Goal: Information Seeking & Learning: Learn about a topic

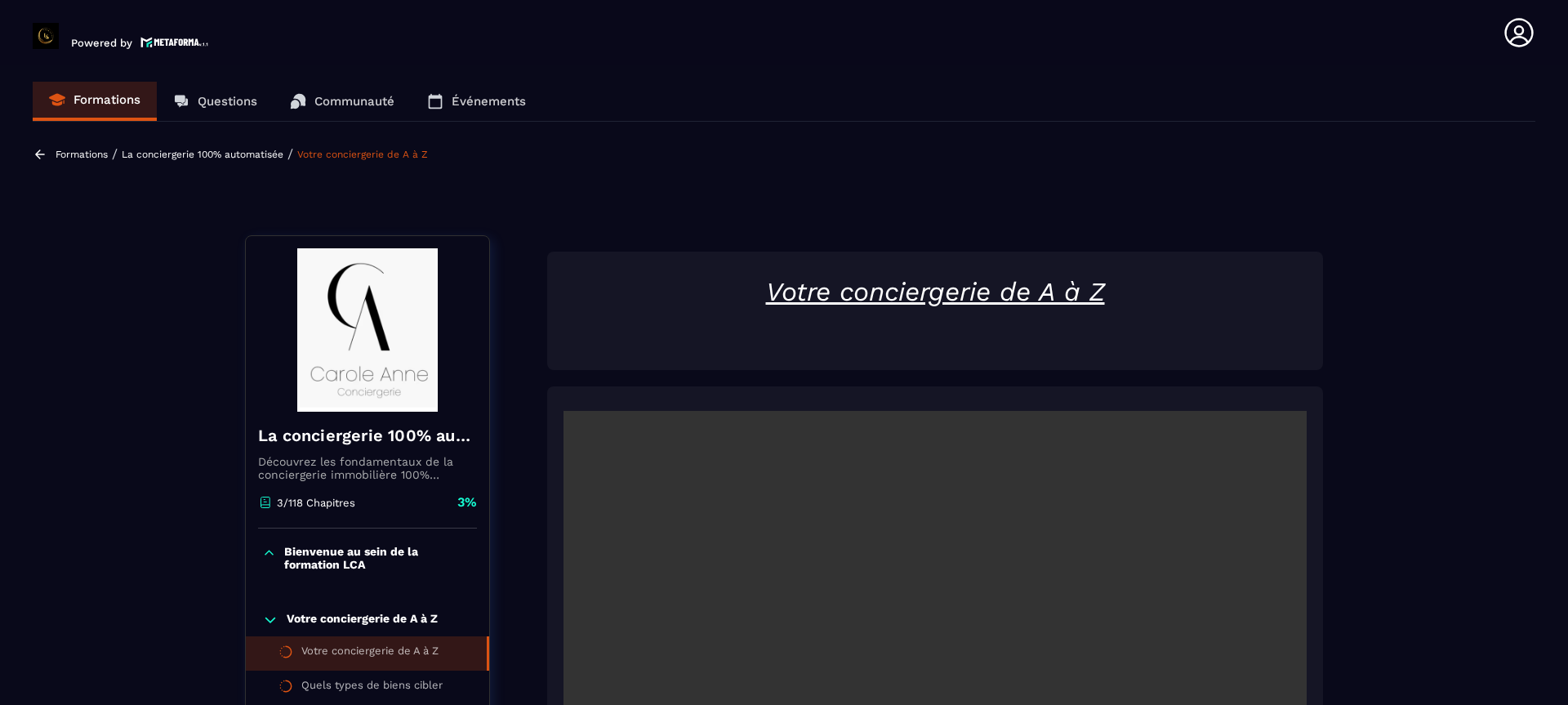
scroll to position [366, 0]
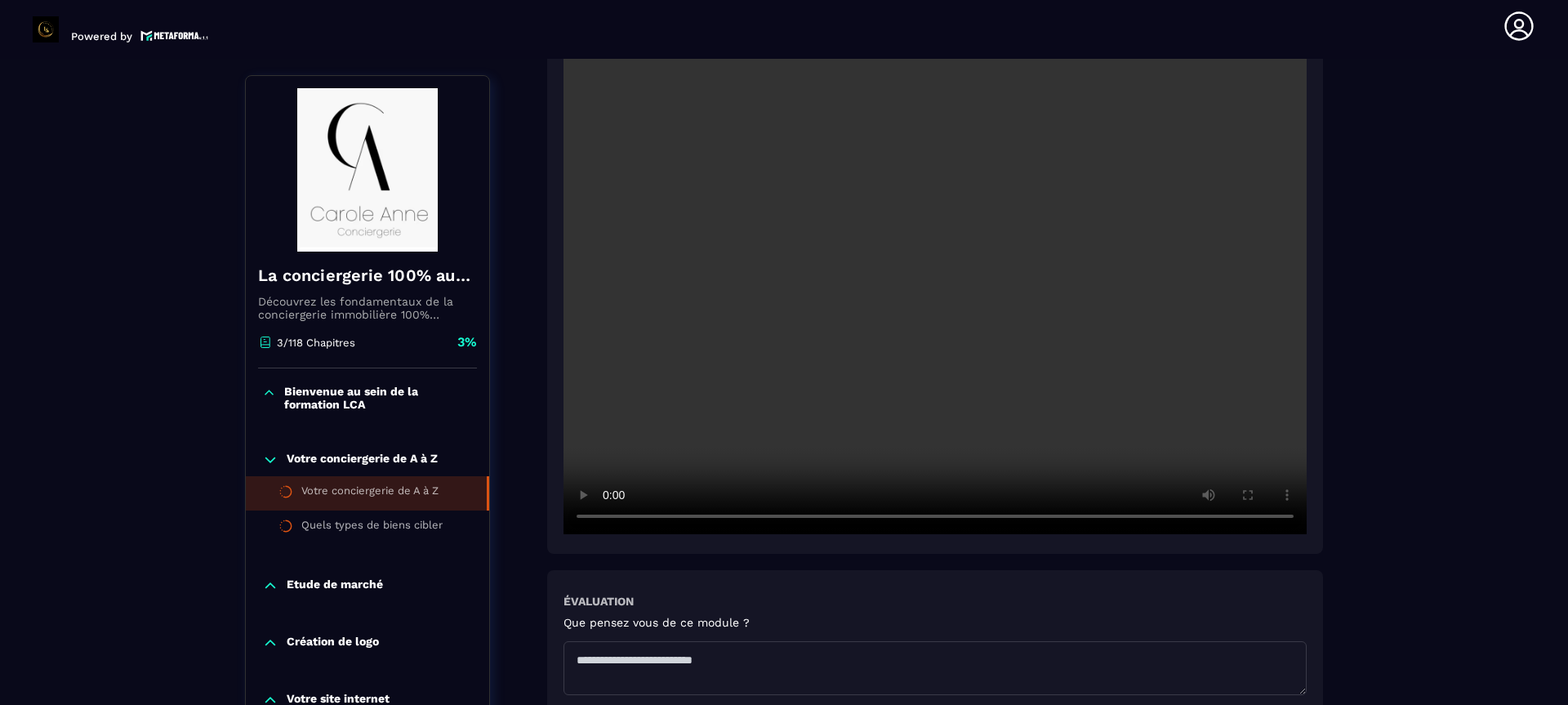
click at [941, 291] on video at bounding box center [935, 286] width 744 height 495
click at [884, 407] on video at bounding box center [935, 286] width 744 height 495
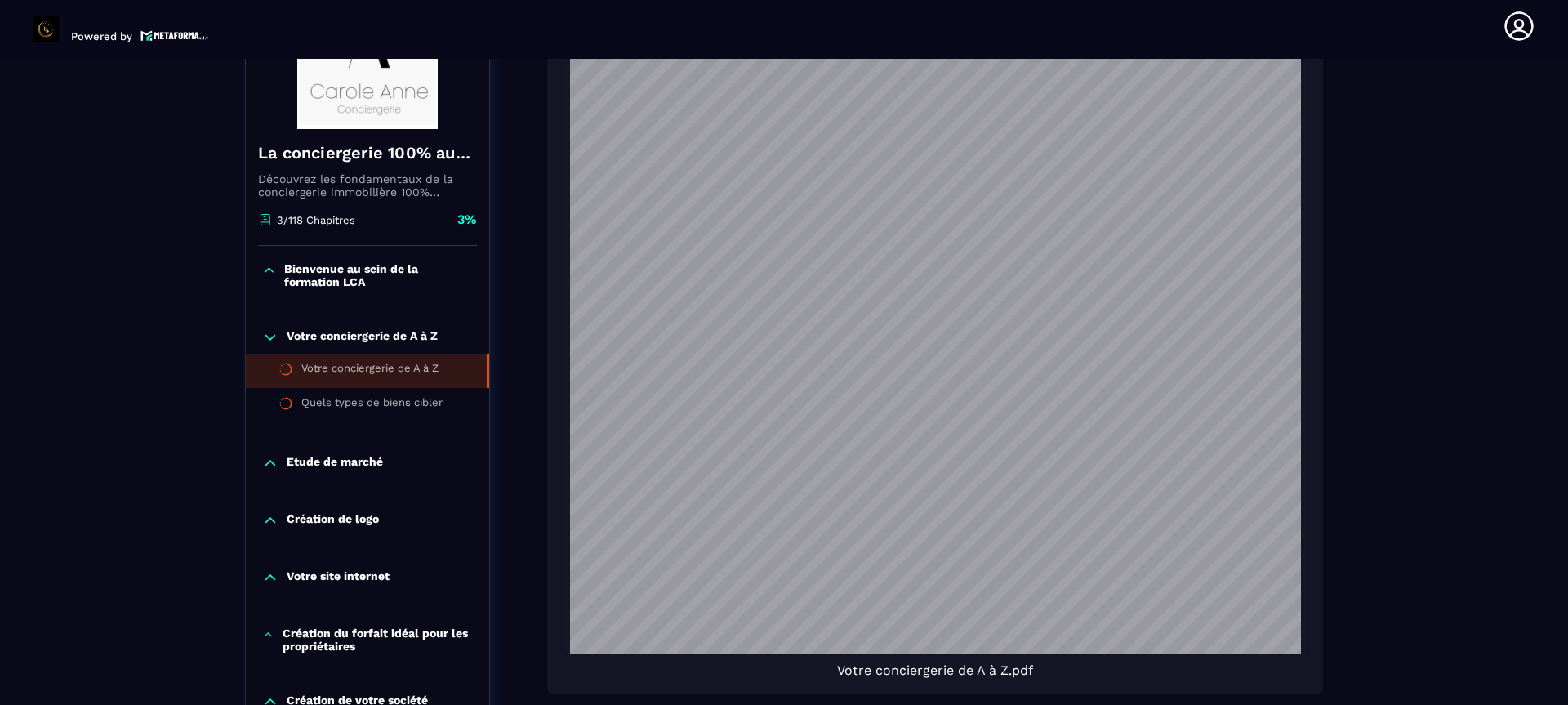
scroll to position [1412, 0]
click at [409, 417] on li "Quels types de biens cibler" at bounding box center [367, 405] width 243 height 35
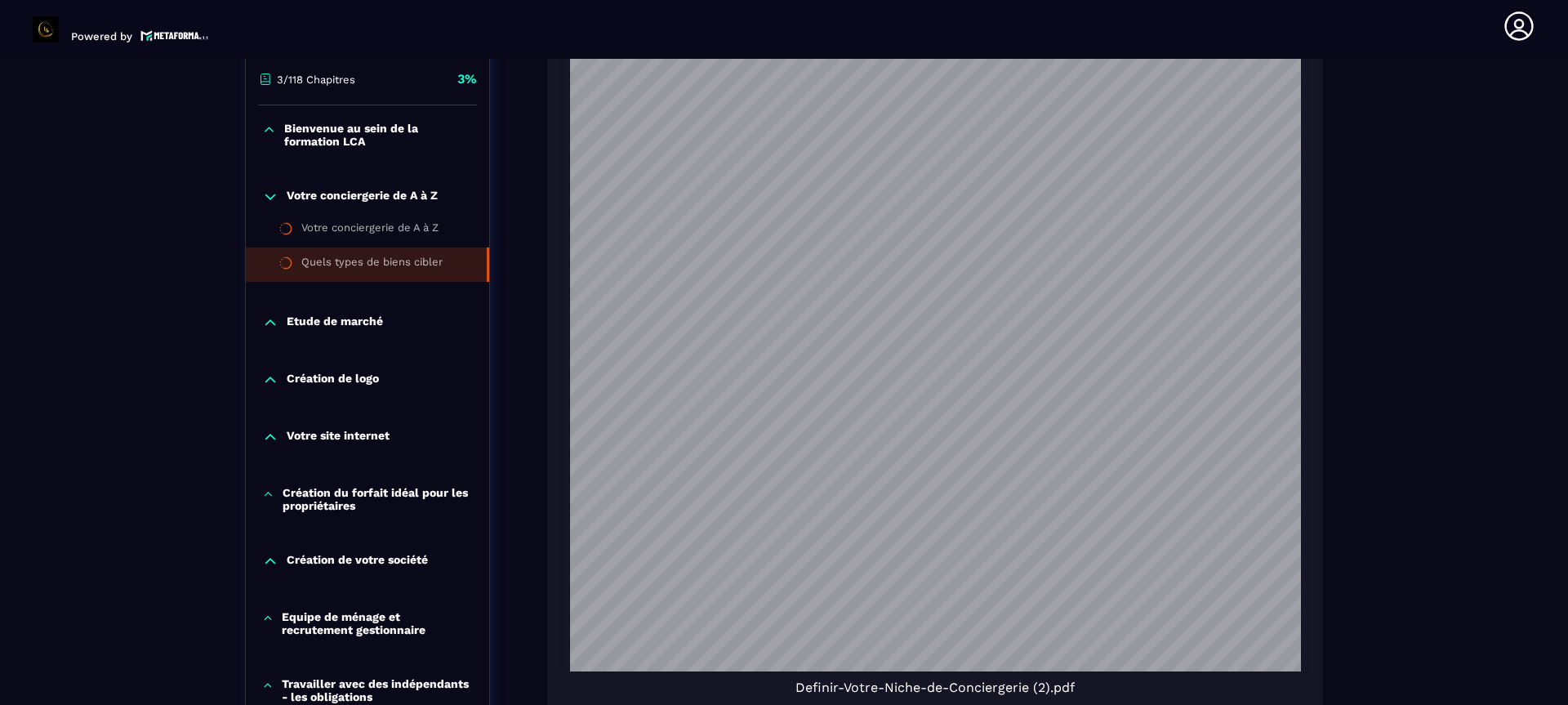
click at [1330, 242] on div "Formations / La conciergerie 100% automatisée / Quels types de biens cibler La …" at bounding box center [784, 450] width 1503 height 2659
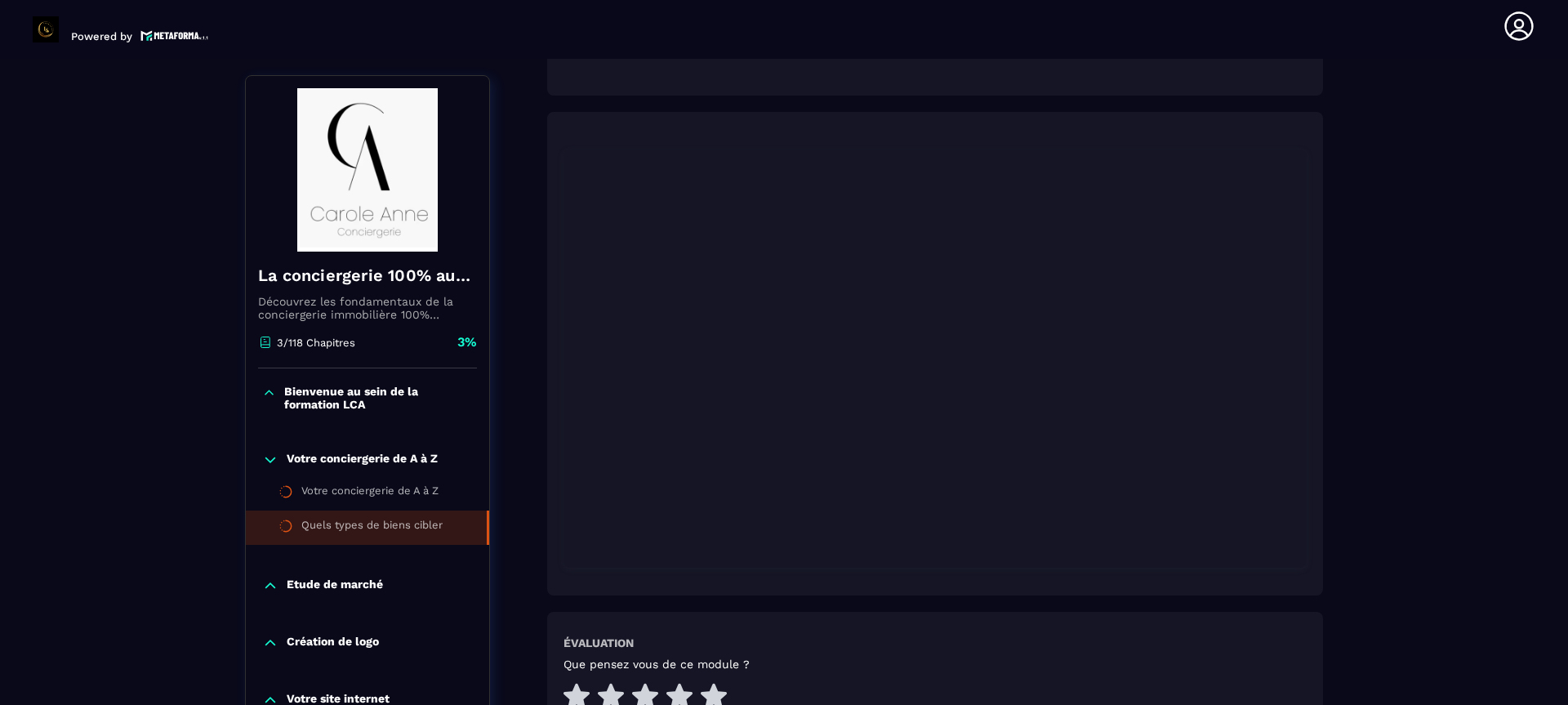
scroll to position [301, 0]
click at [304, 578] on p "Etude de marché" at bounding box center [335, 586] width 96 height 16
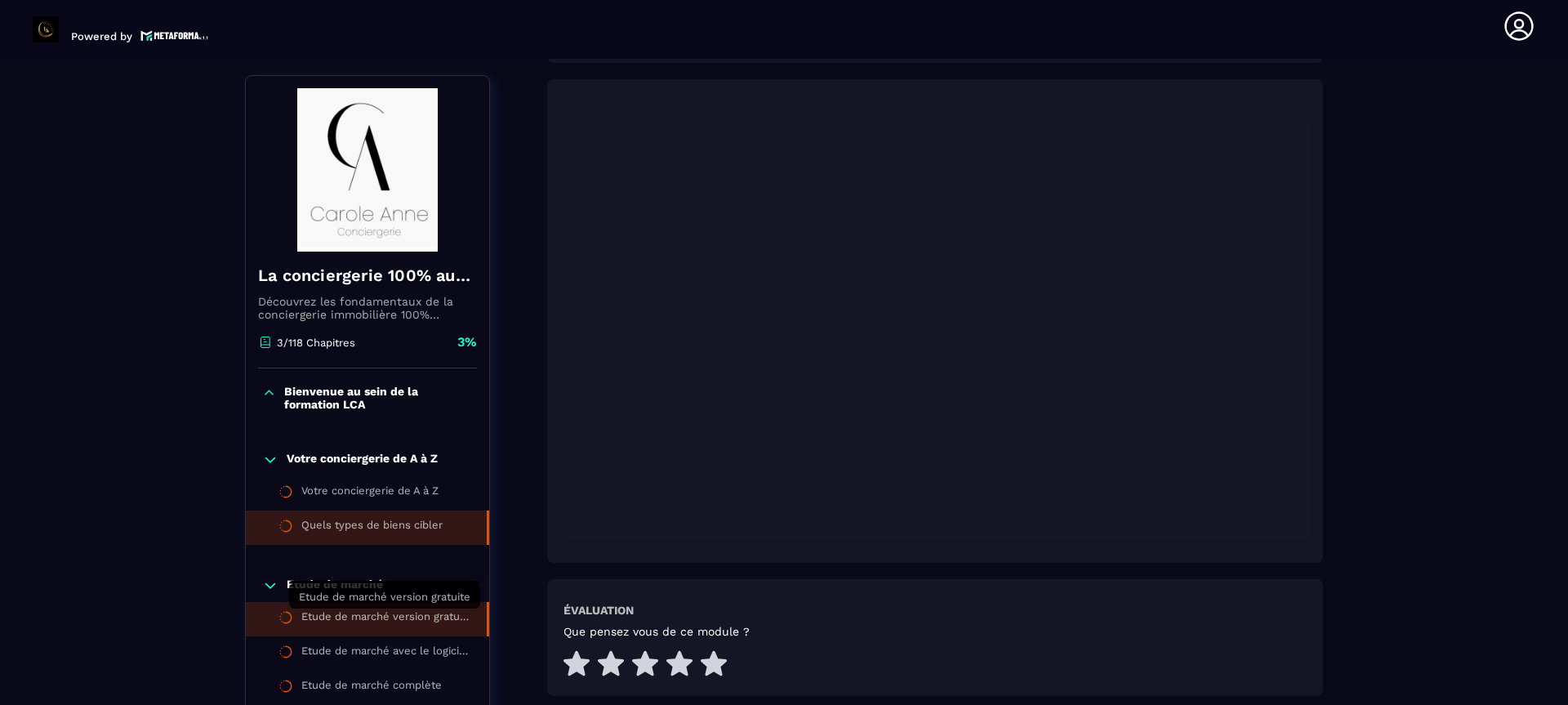
click at [380, 620] on div "Etude de marché version gratuite" at bounding box center [386, 619] width 169 height 18
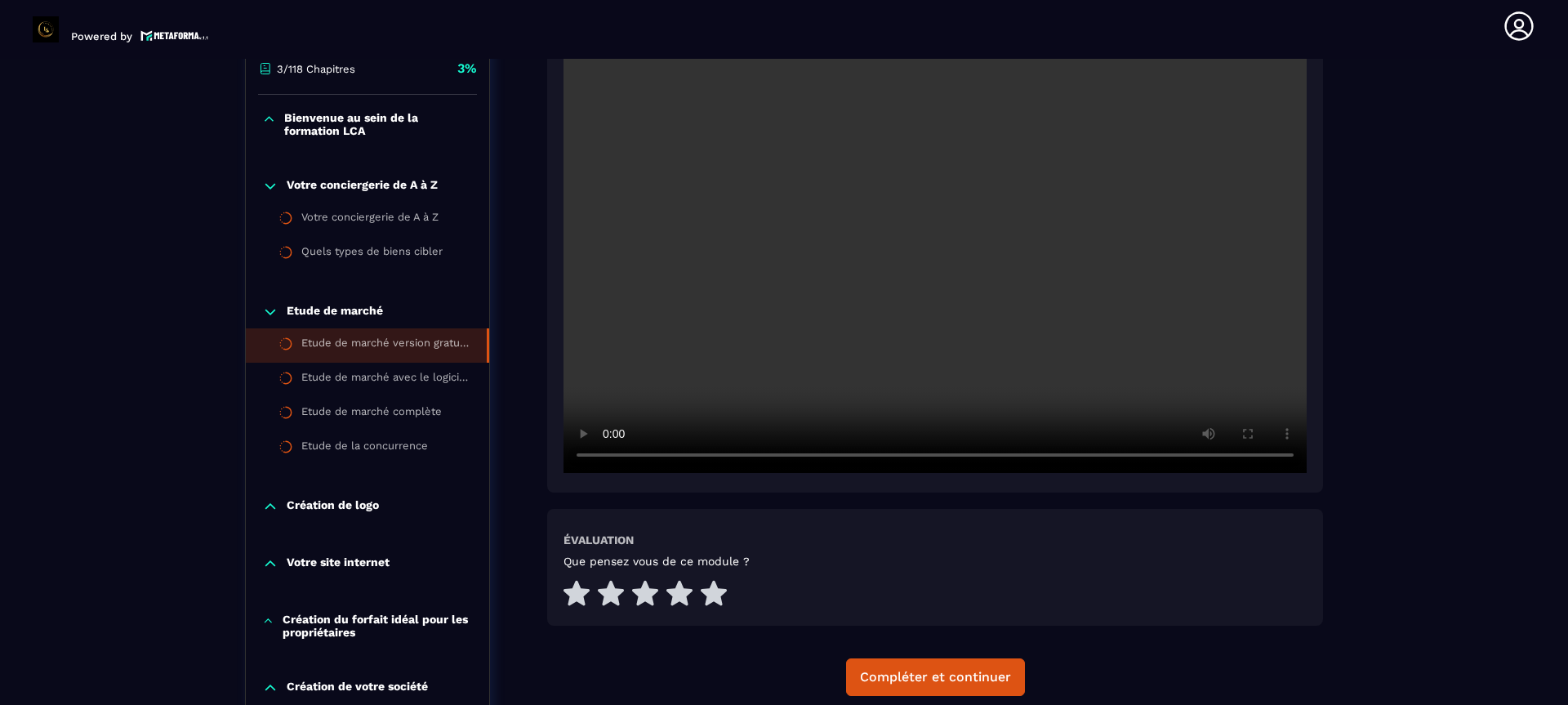
scroll to position [431, 0]
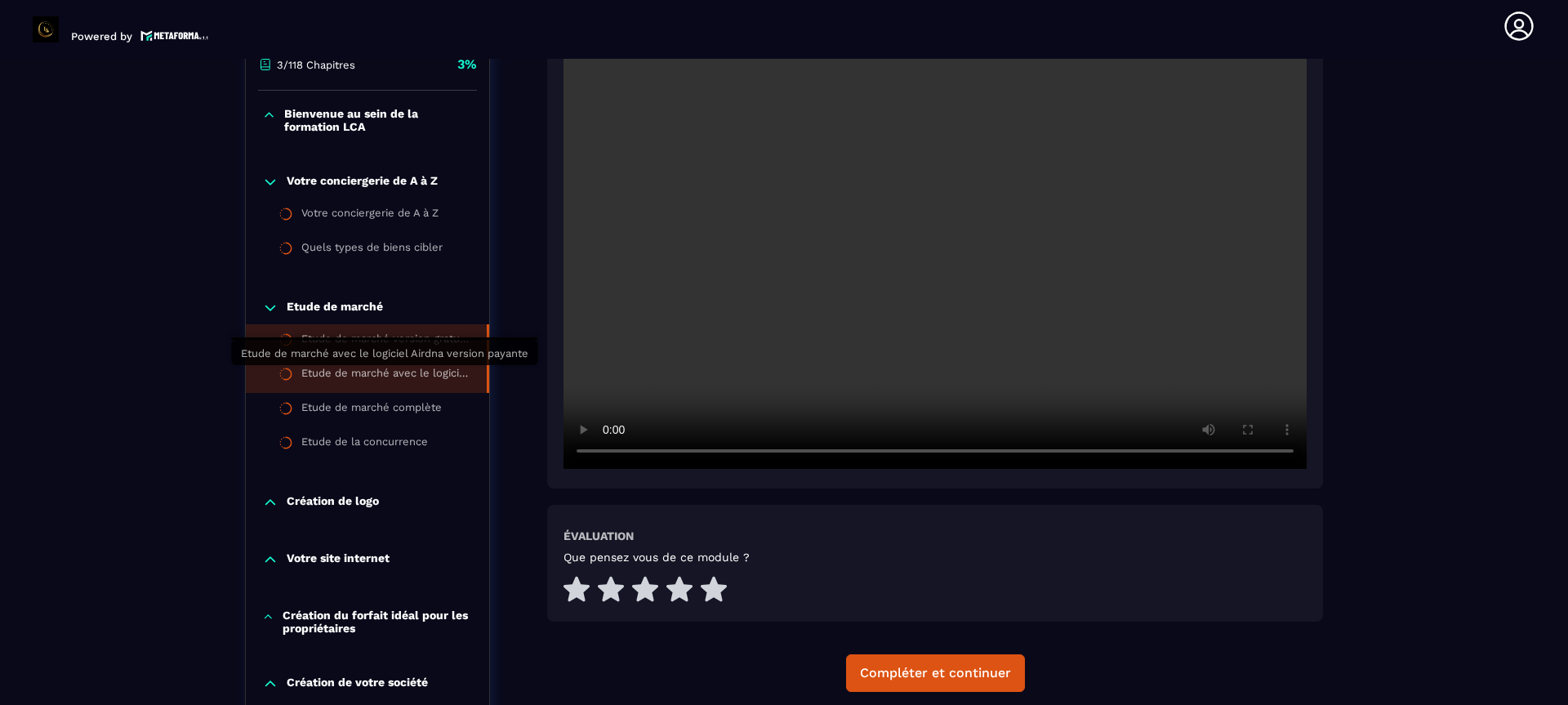
click at [389, 374] on div "Etude de marché avec le logiciel Airdna version payante" at bounding box center [386, 375] width 169 height 18
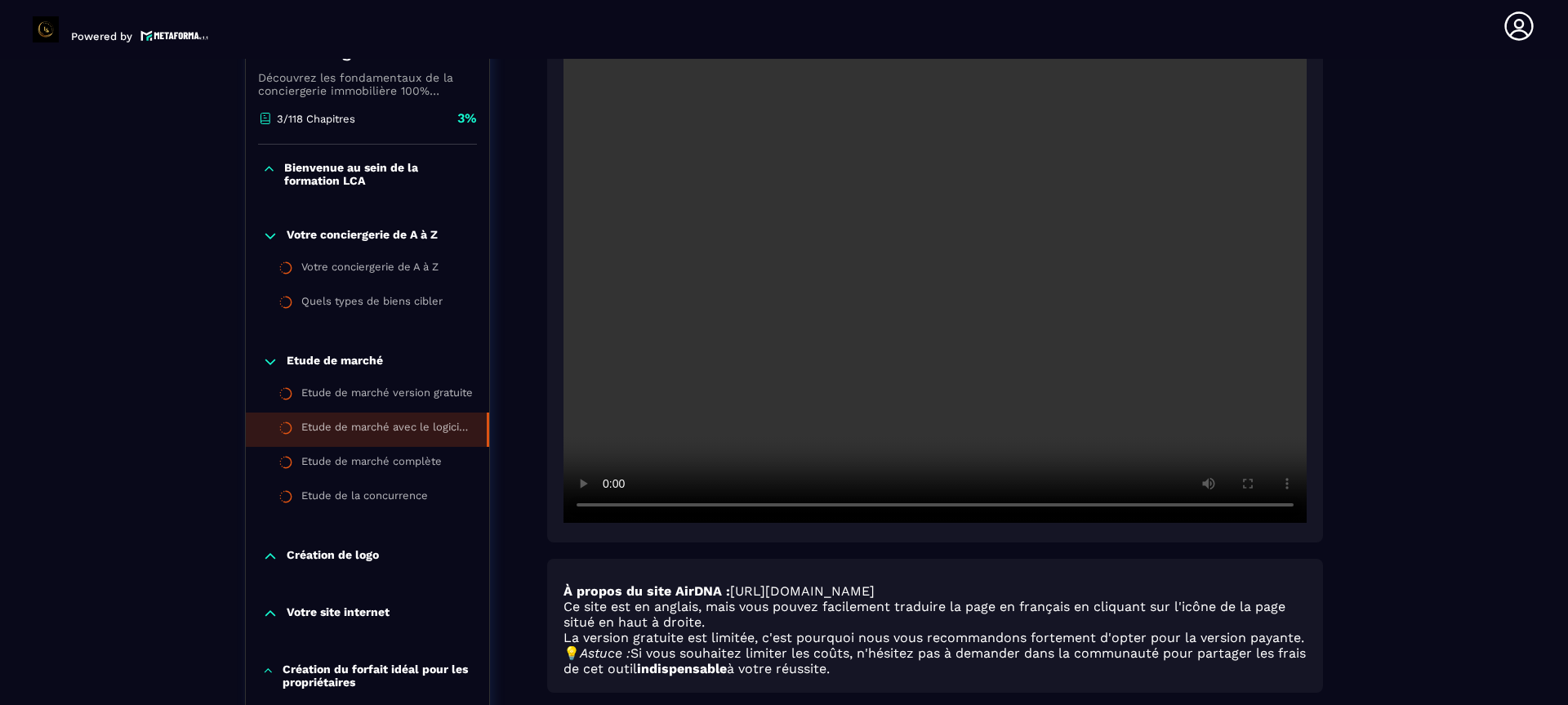
scroll to position [375, 0]
click at [905, 333] on video at bounding box center [935, 276] width 744 height 495
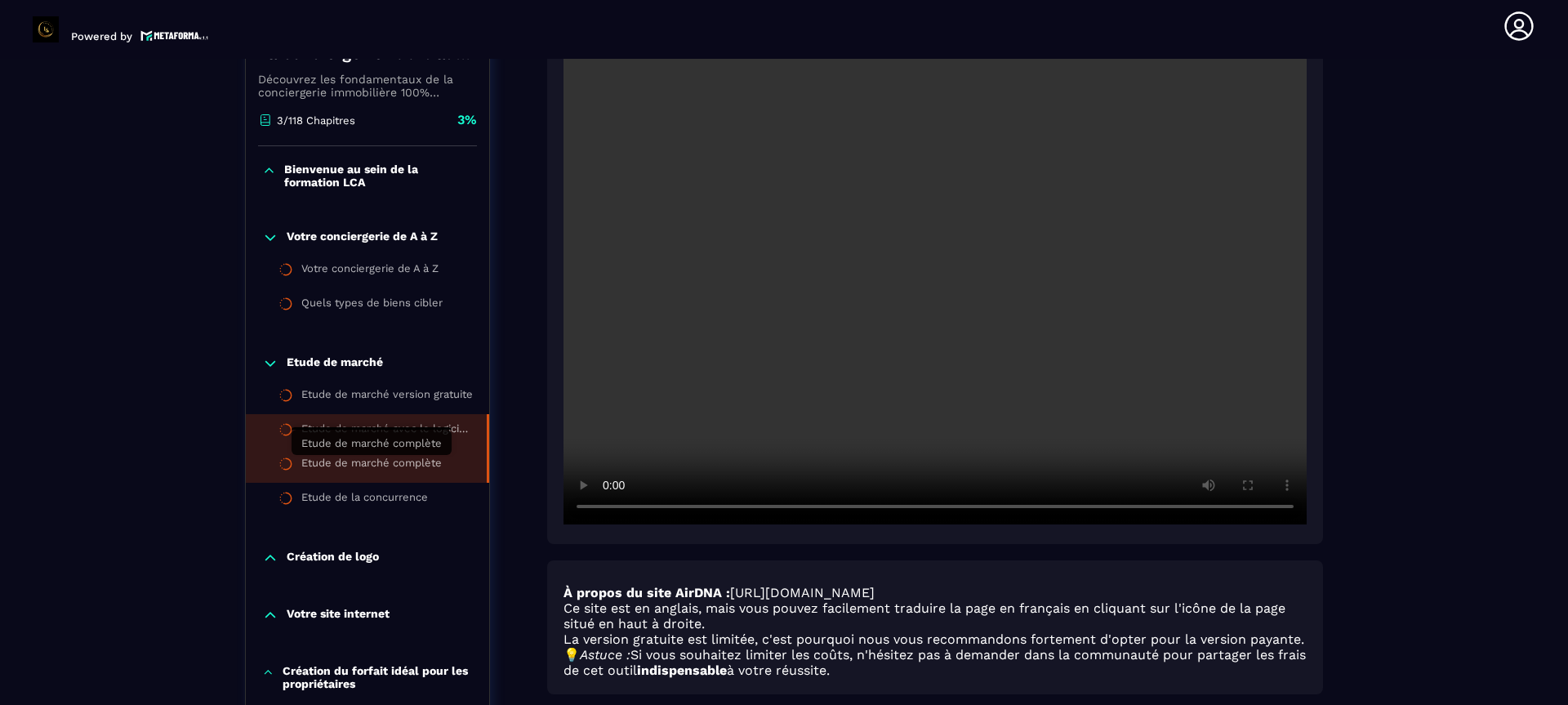
click at [345, 459] on div "Etude de marché complète" at bounding box center [371, 466] width 140 height 18
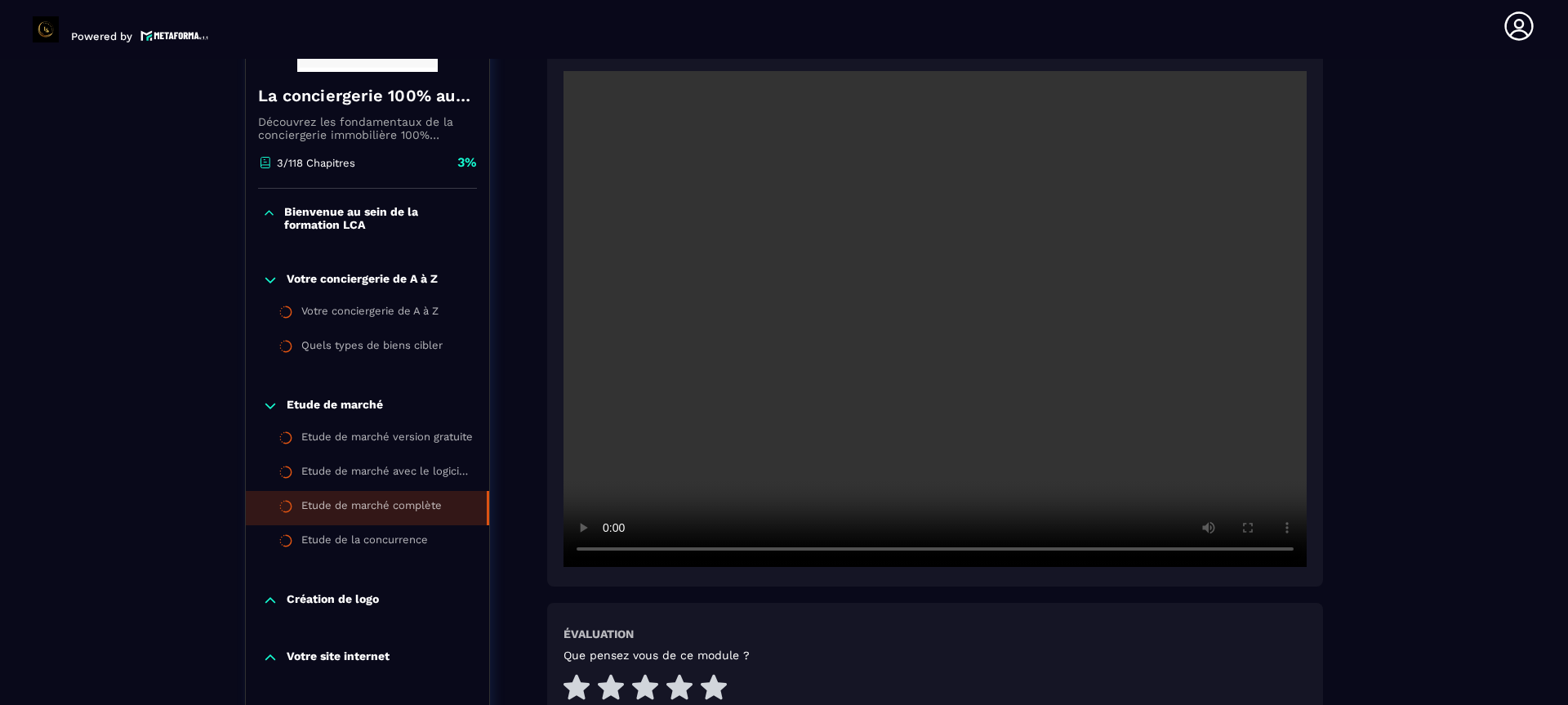
scroll to position [366, 0]
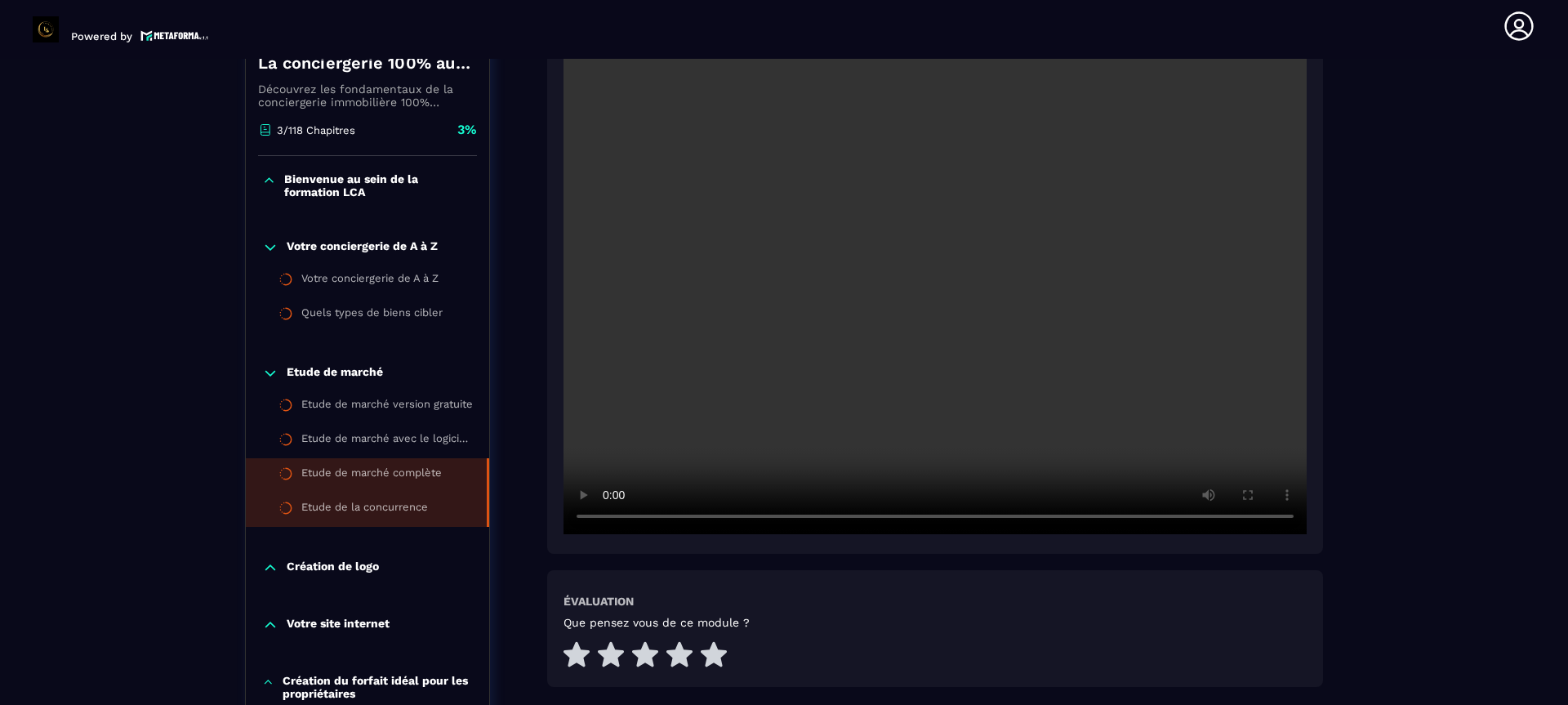
click at [390, 519] on li "Etude de la concurrence" at bounding box center [367, 509] width 243 height 35
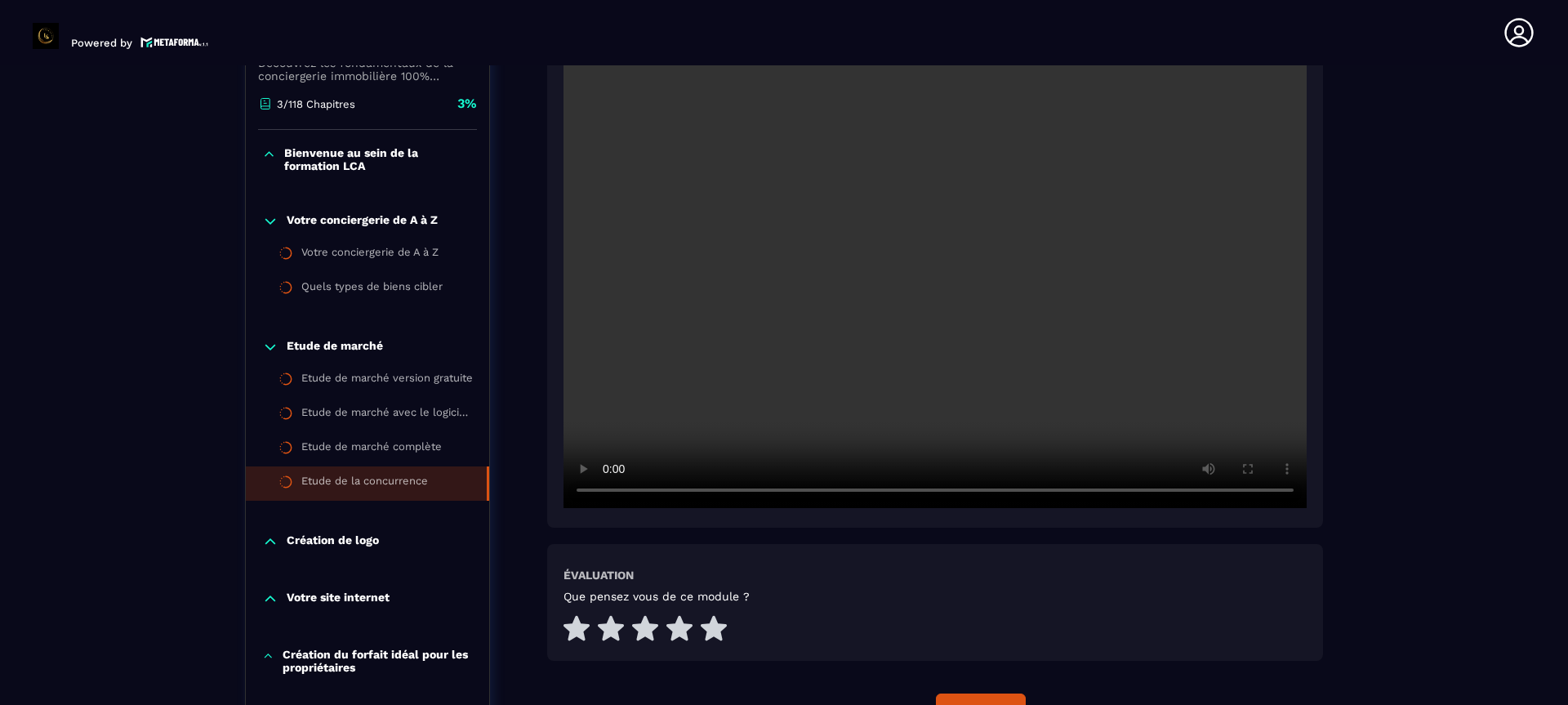
scroll to position [421, 0]
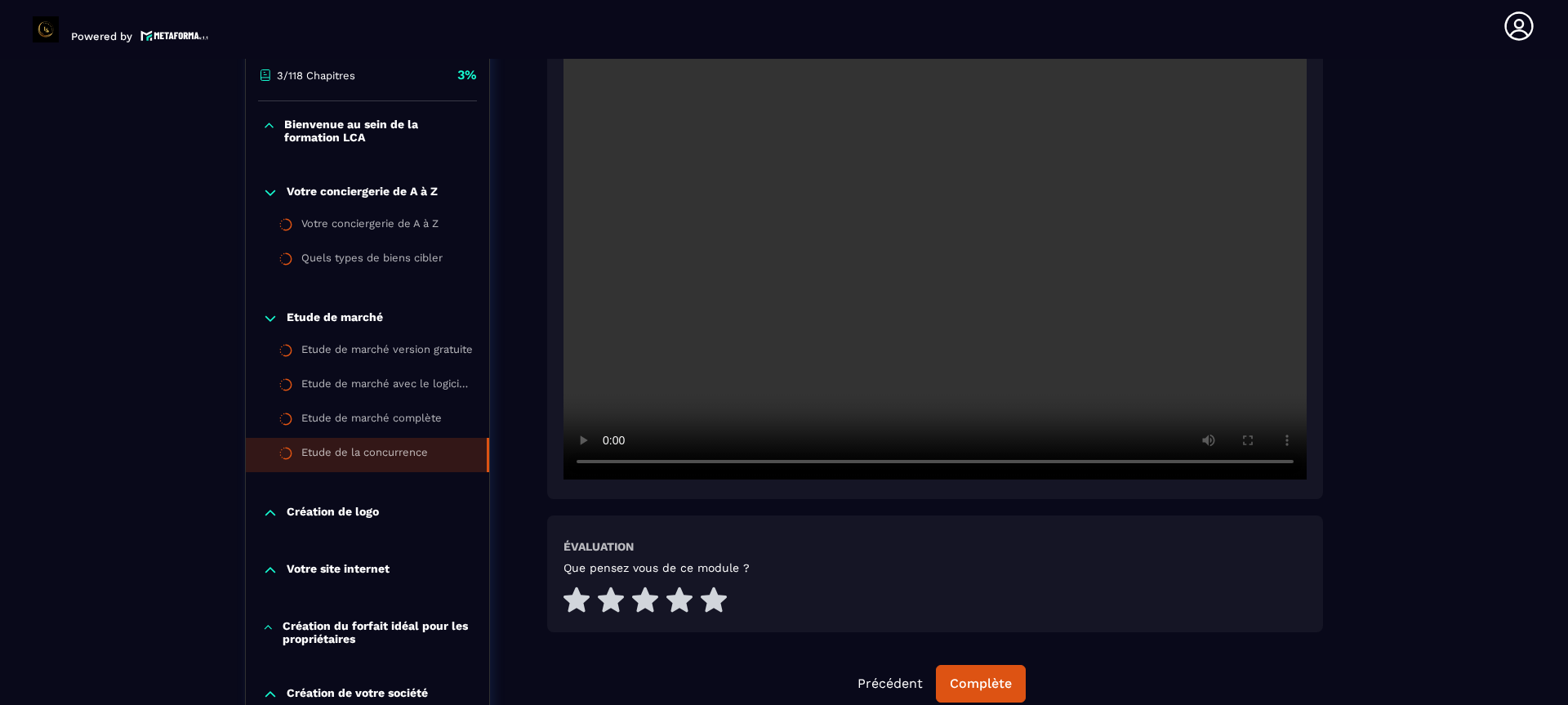
click at [858, 385] on video at bounding box center [935, 231] width 744 height 495
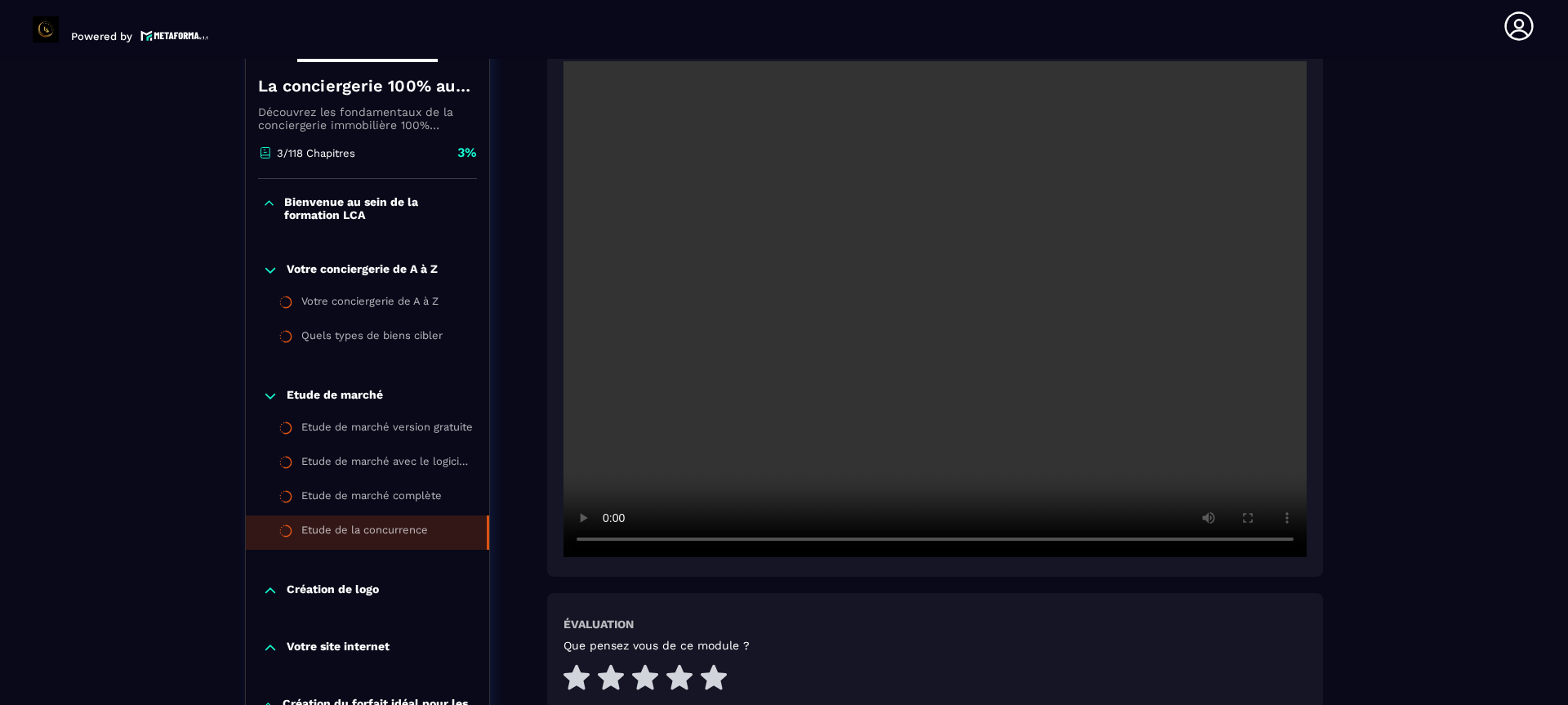
scroll to position [375, 0]
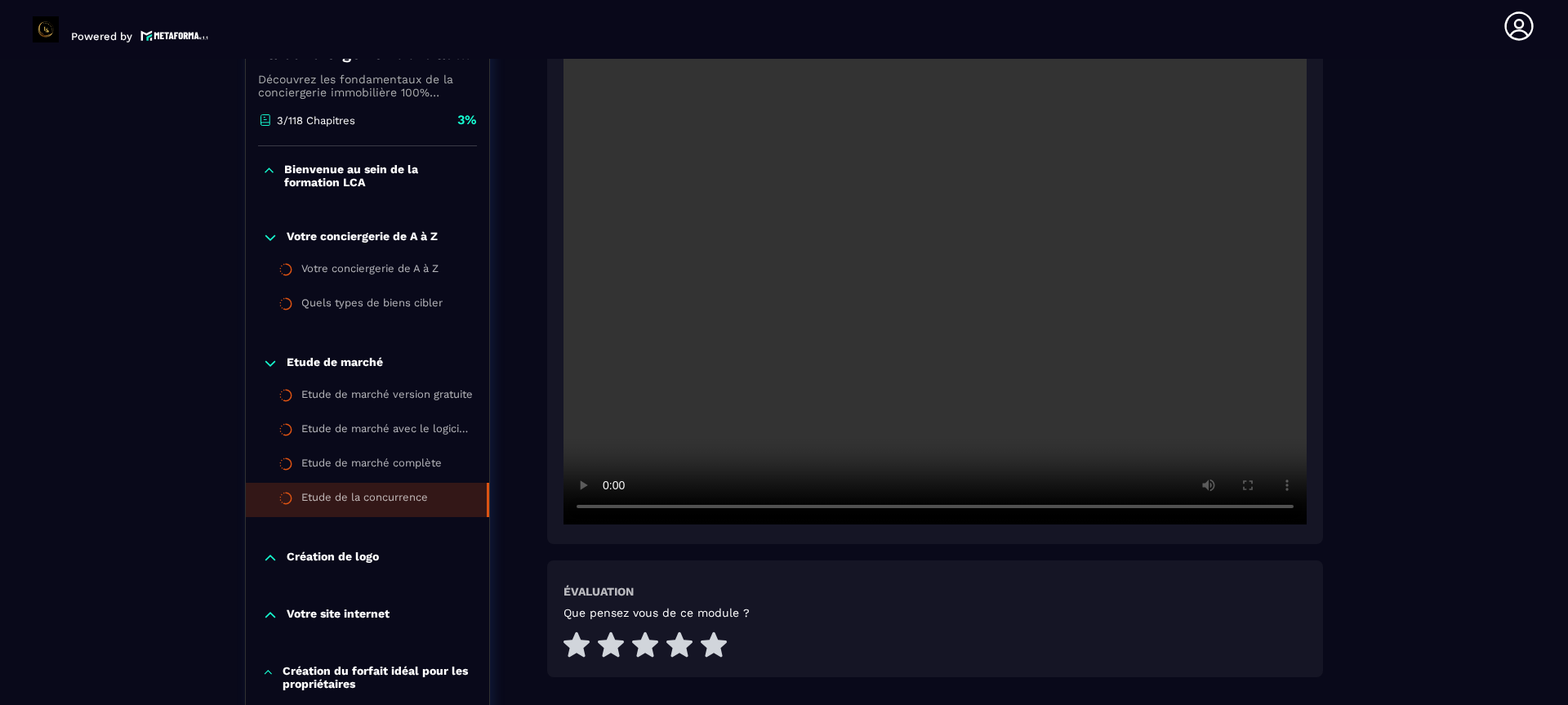
click at [316, 560] on p "Création de logo" at bounding box center [333, 558] width 92 height 16
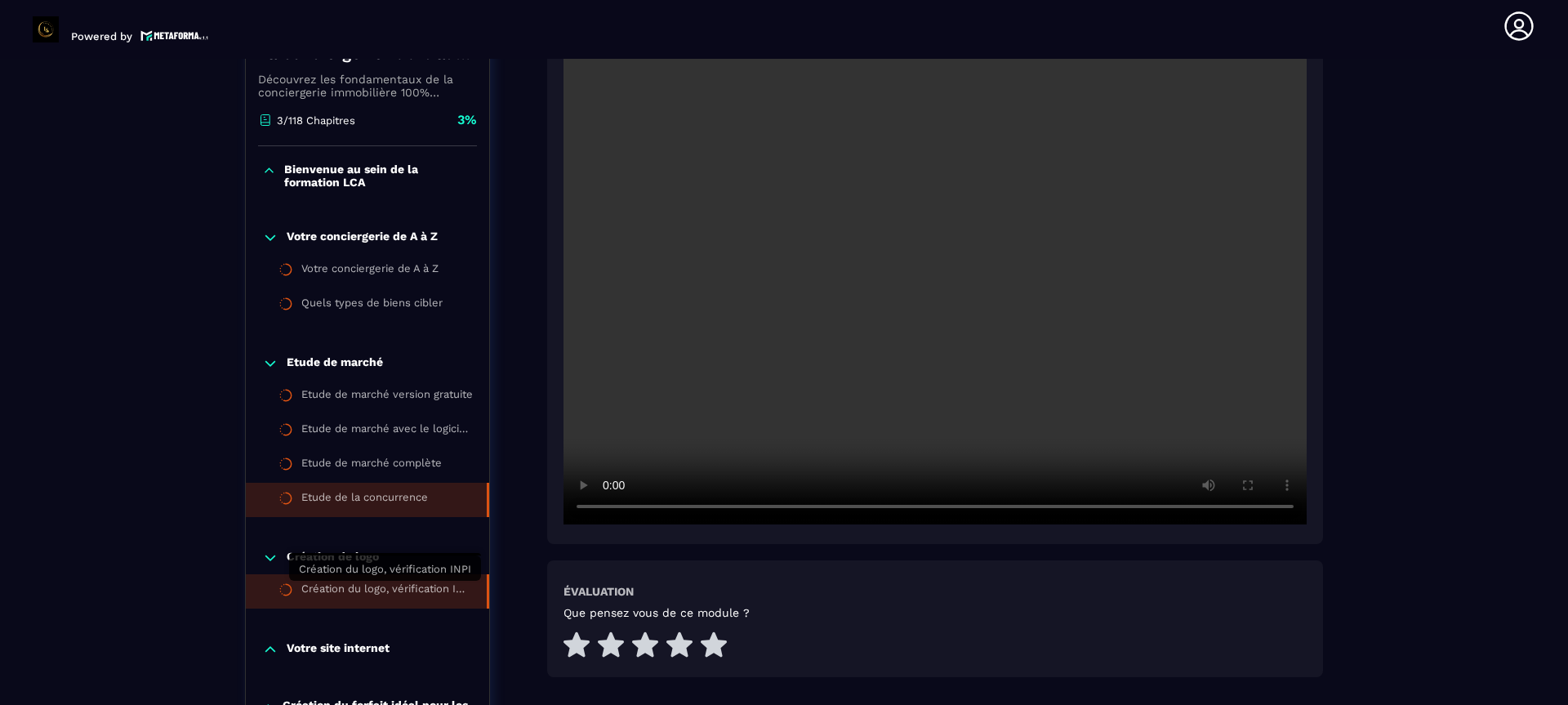
click at [375, 591] on div "Création du logo, vérification INPI" at bounding box center [386, 591] width 169 height 18
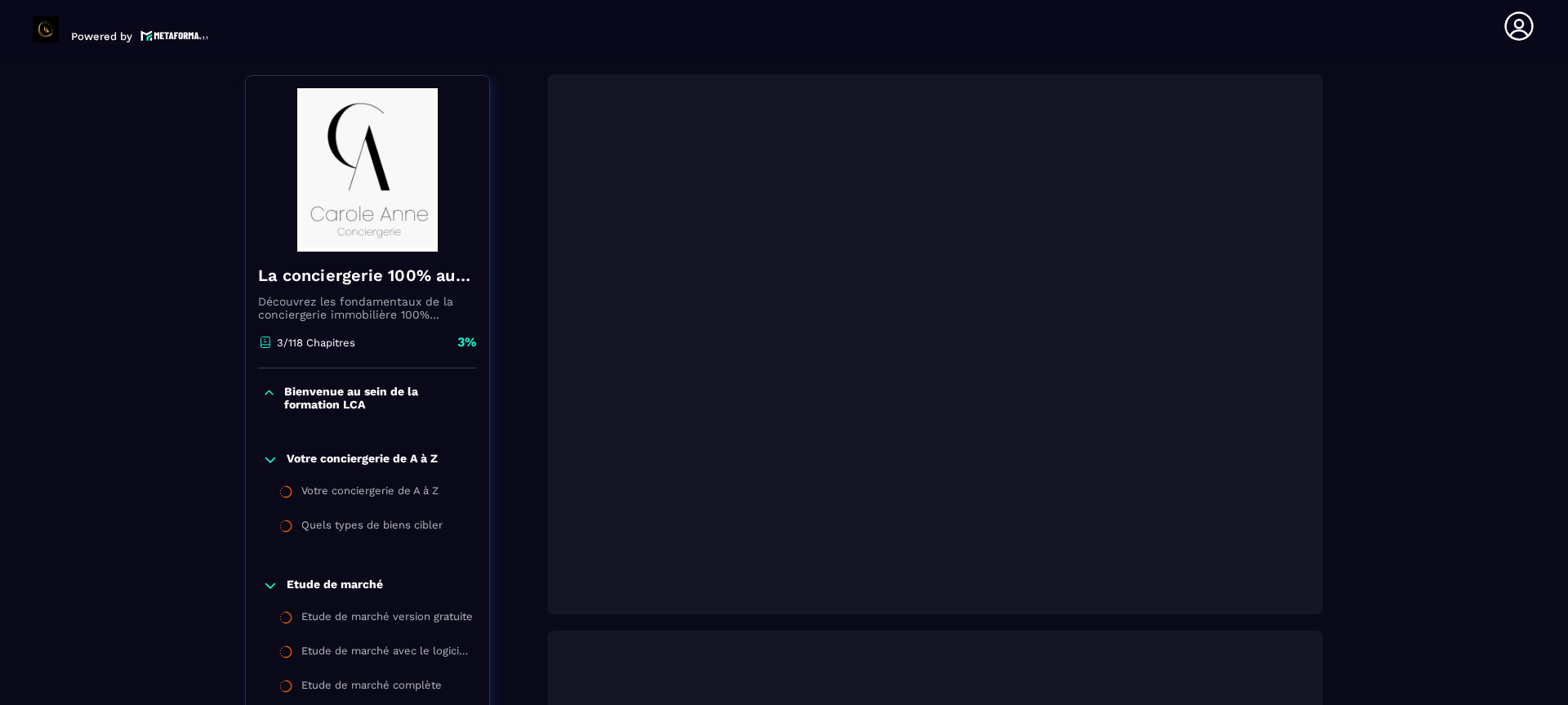
scroll to position [170, 0]
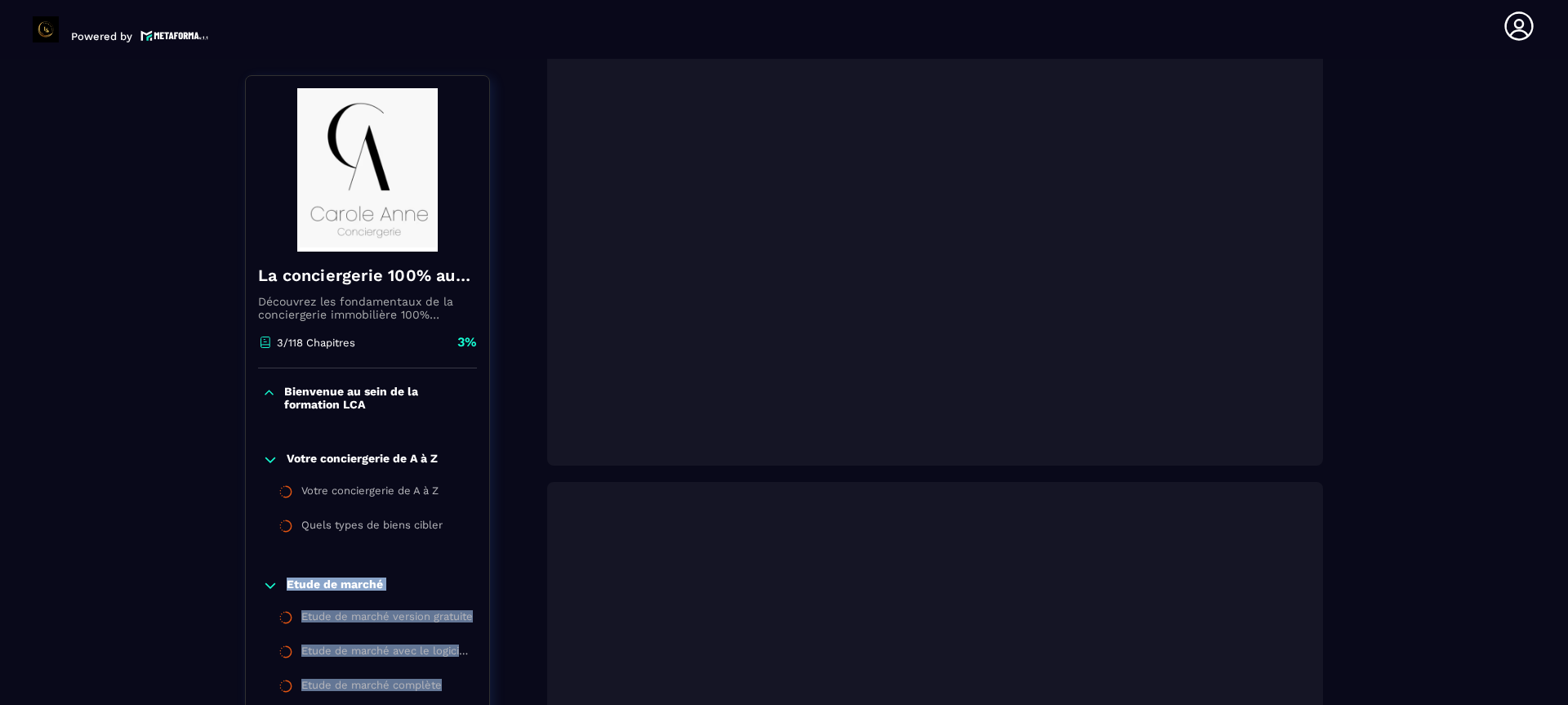
scroll to position [343, 0]
drag, startPoint x: 483, startPoint y: 517, endPoint x: 499, endPoint y: 691, distance: 174.7
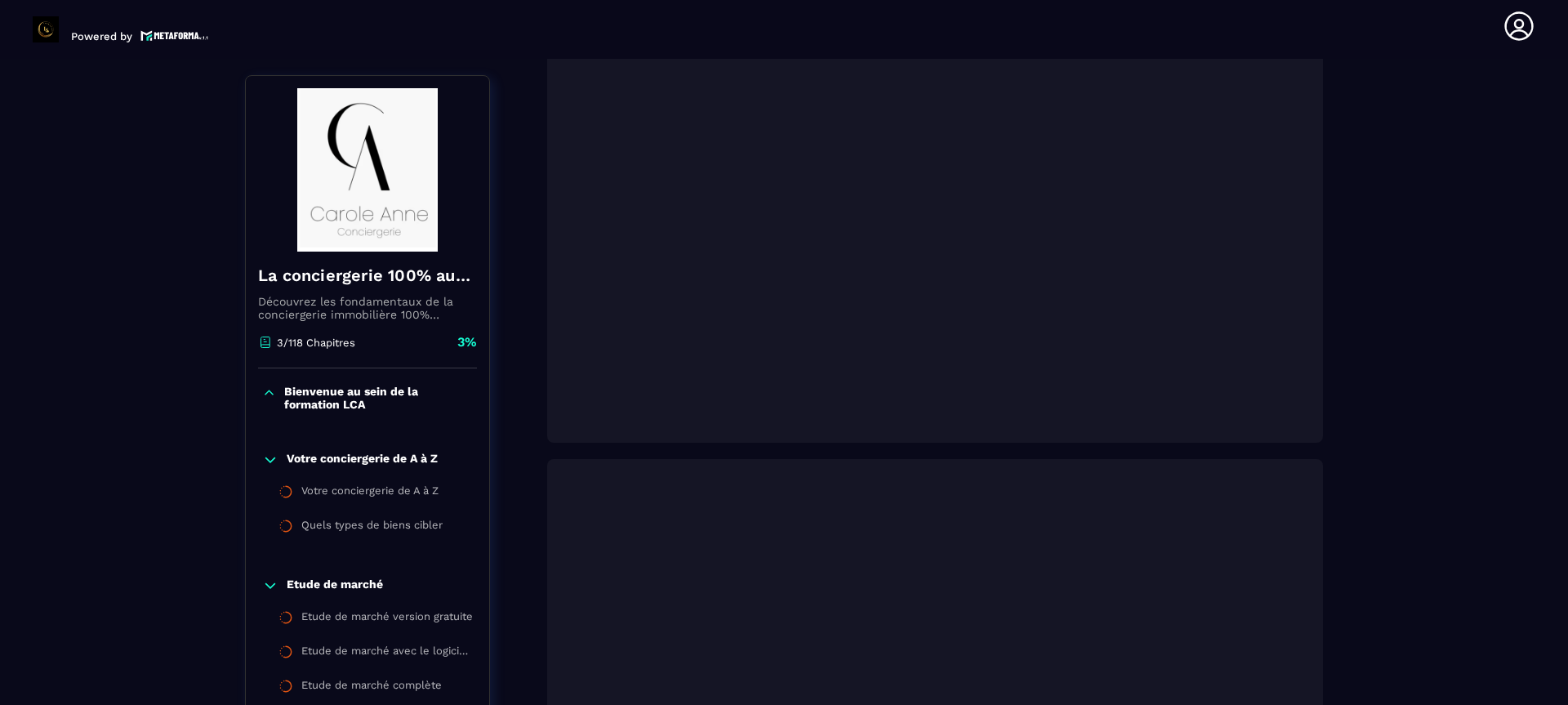
drag, startPoint x: 1568, startPoint y: 257, endPoint x: 1568, endPoint y: 104, distance: 153.0
click at [1568, 104] on section "Formations Questions Communauté Événements Formations / La conciergerie 100% au…" at bounding box center [784, 381] width 1568 height 646
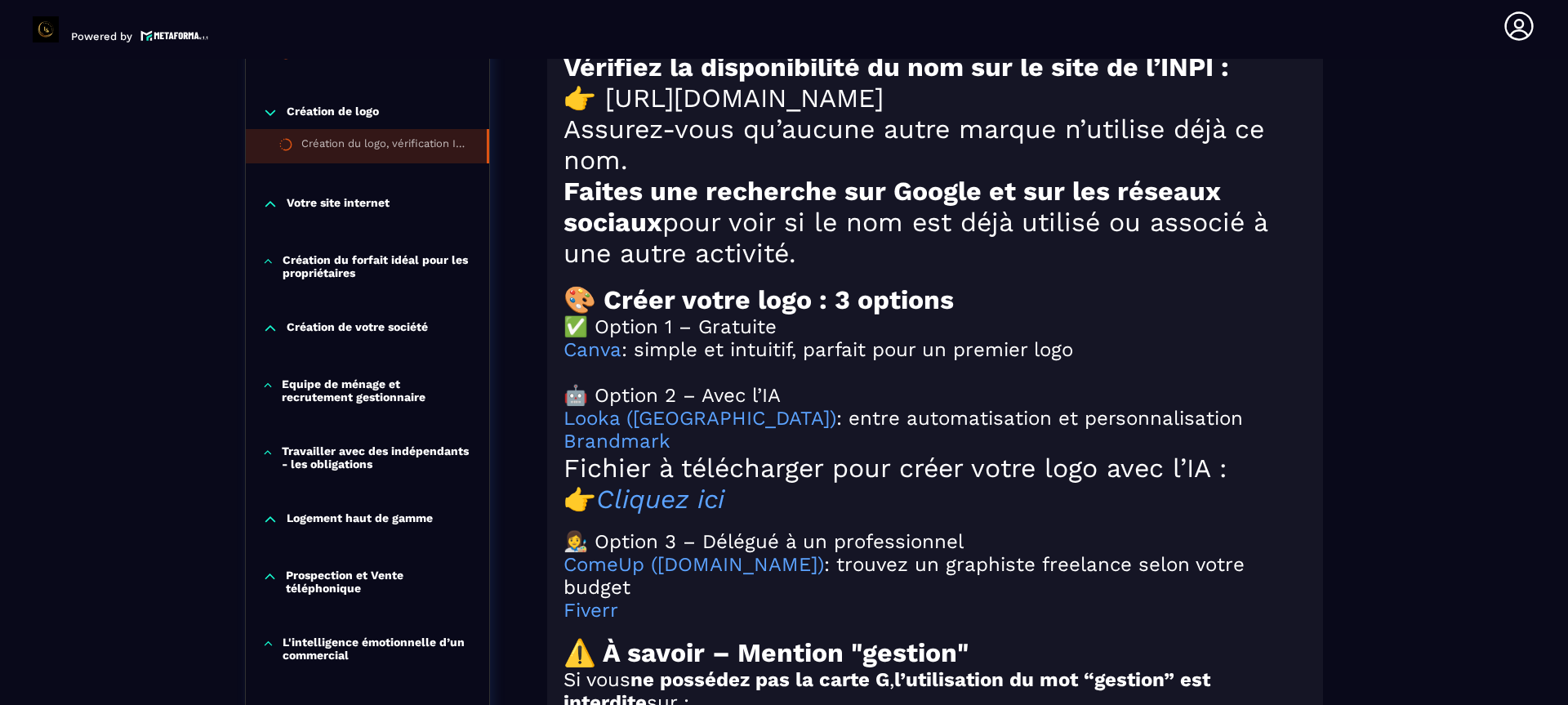
scroll to position [1518, 0]
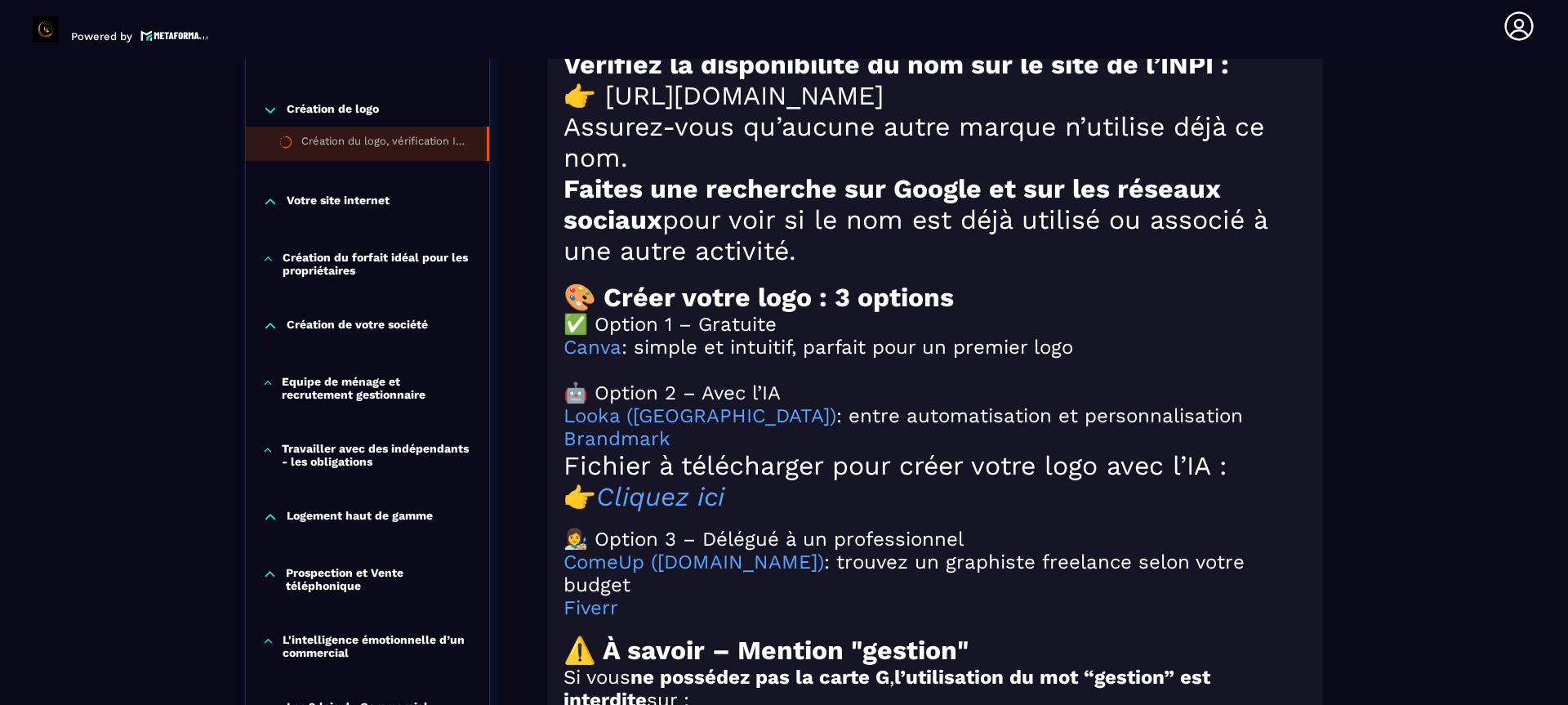
click at [345, 210] on p "Votre site internet" at bounding box center [339, 202] width 103 height 16
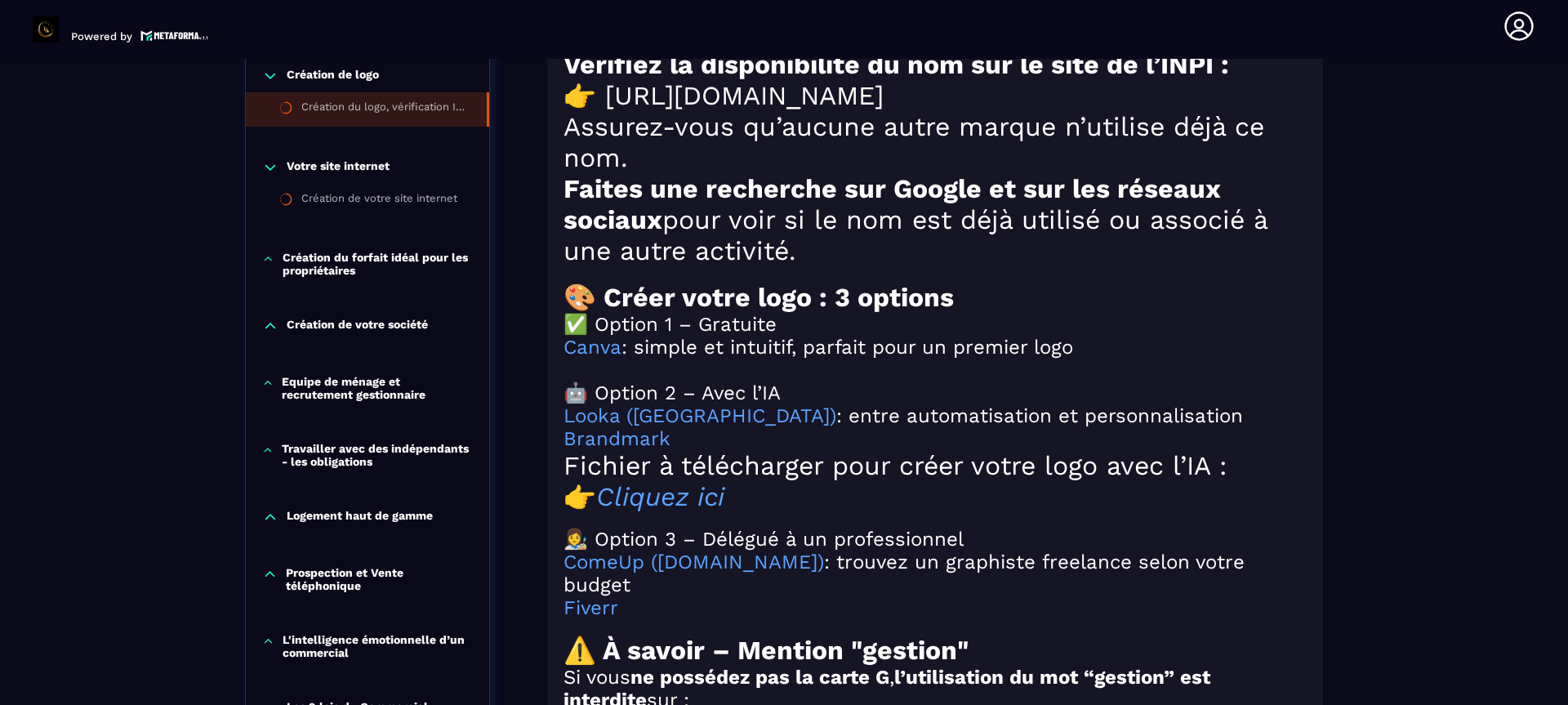
drag, startPoint x: 1481, startPoint y: 447, endPoint x: 1493, endPoint y: 163, distance: 284.3
click at [1493, 163] on div "Formations / La conciergerie 100% automatisée / Création du logo, vérification …" at bounding box center [784, 82] width 1503 height 2923
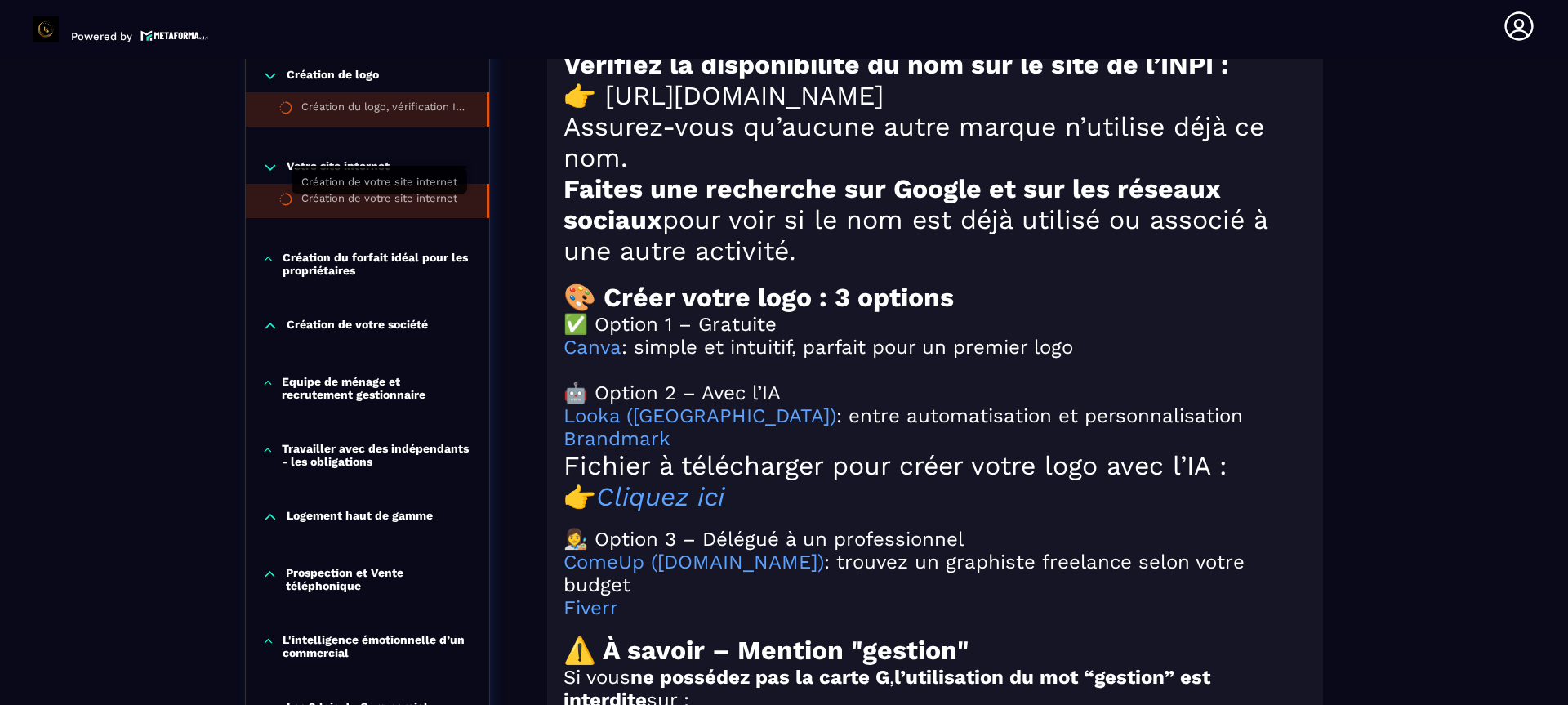
click at [436, 210] on div "Création de votre site internet" at bounding box center [379, 201] width 156 height 18
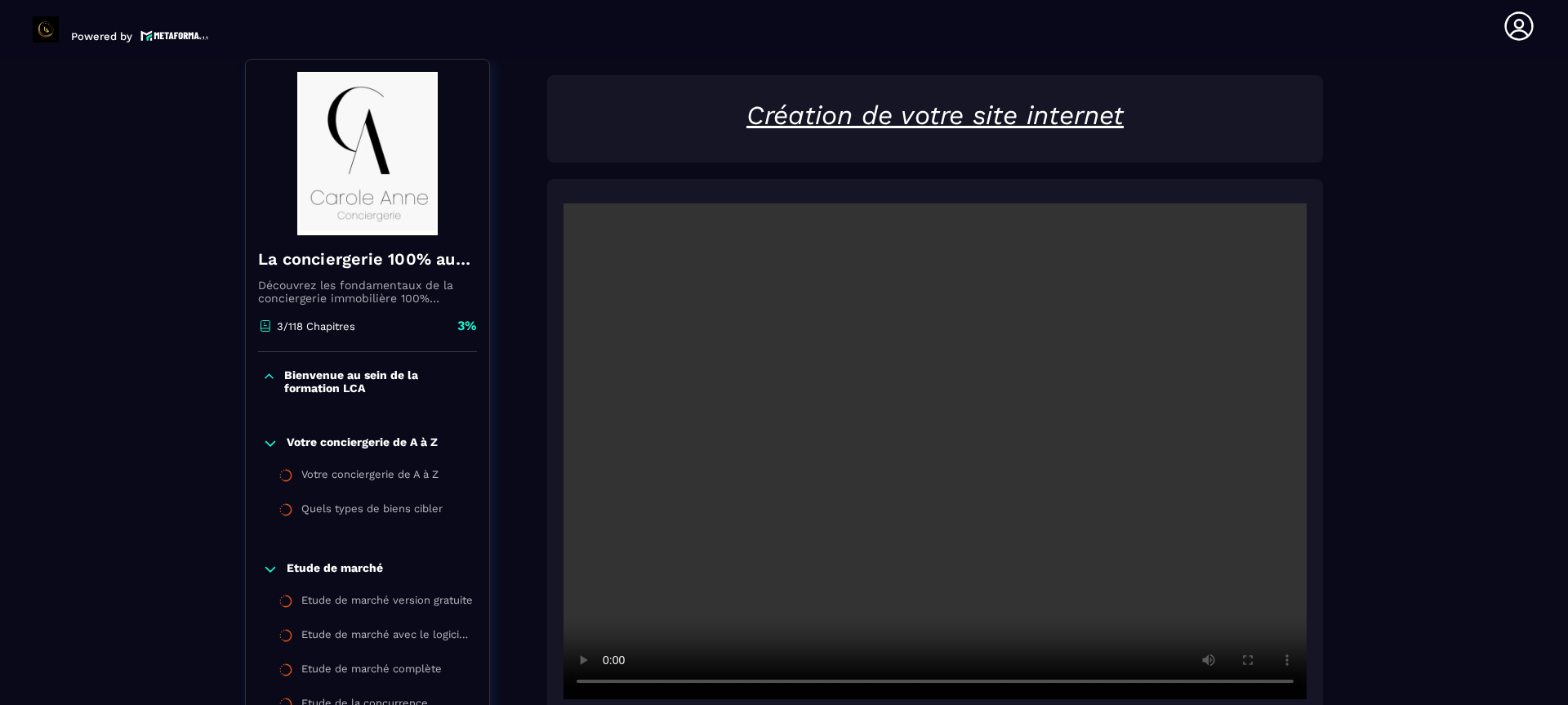
scroll to position [203, 0]
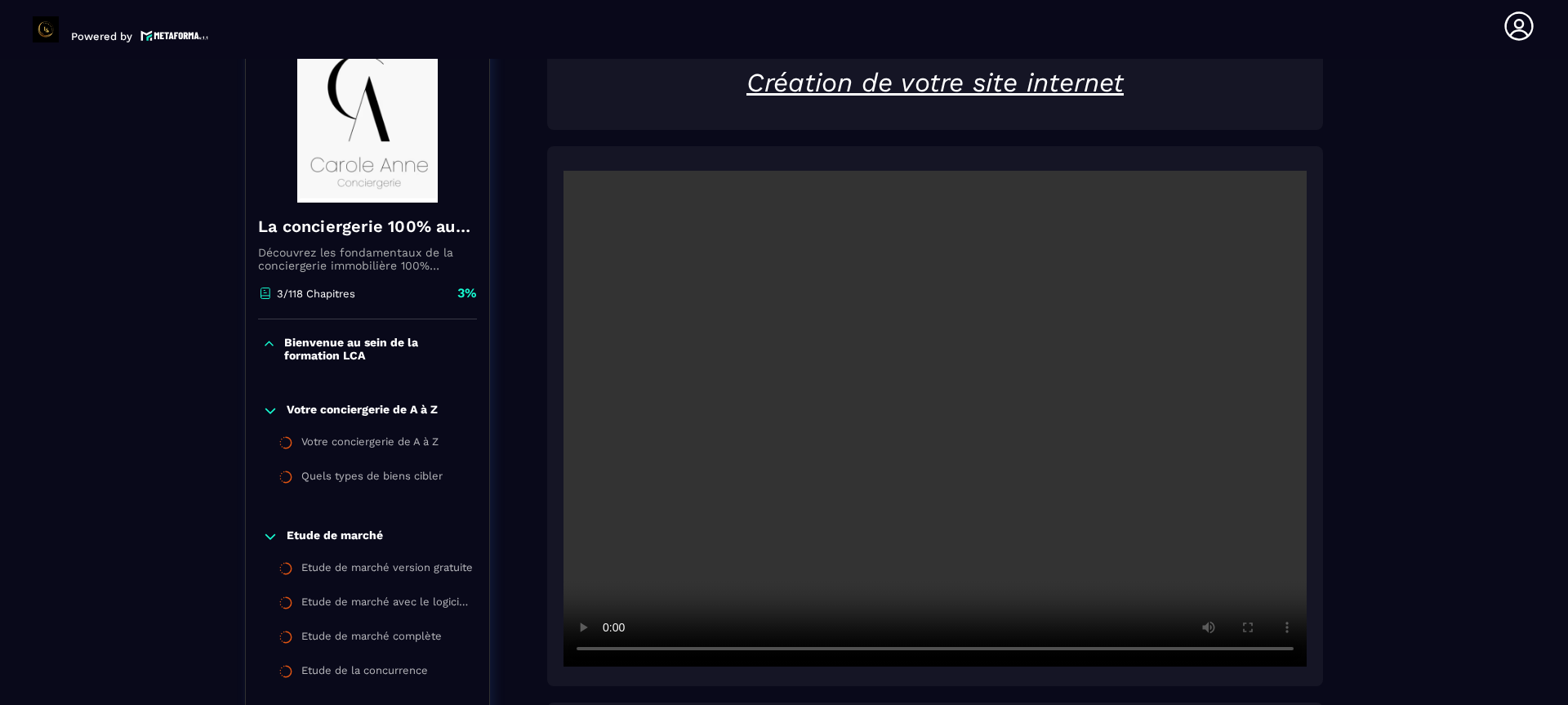
drag, startPoint x: 1433, startPoint y: 356, endPoint x: 1425, endPoint y: 246, distance: 110.3
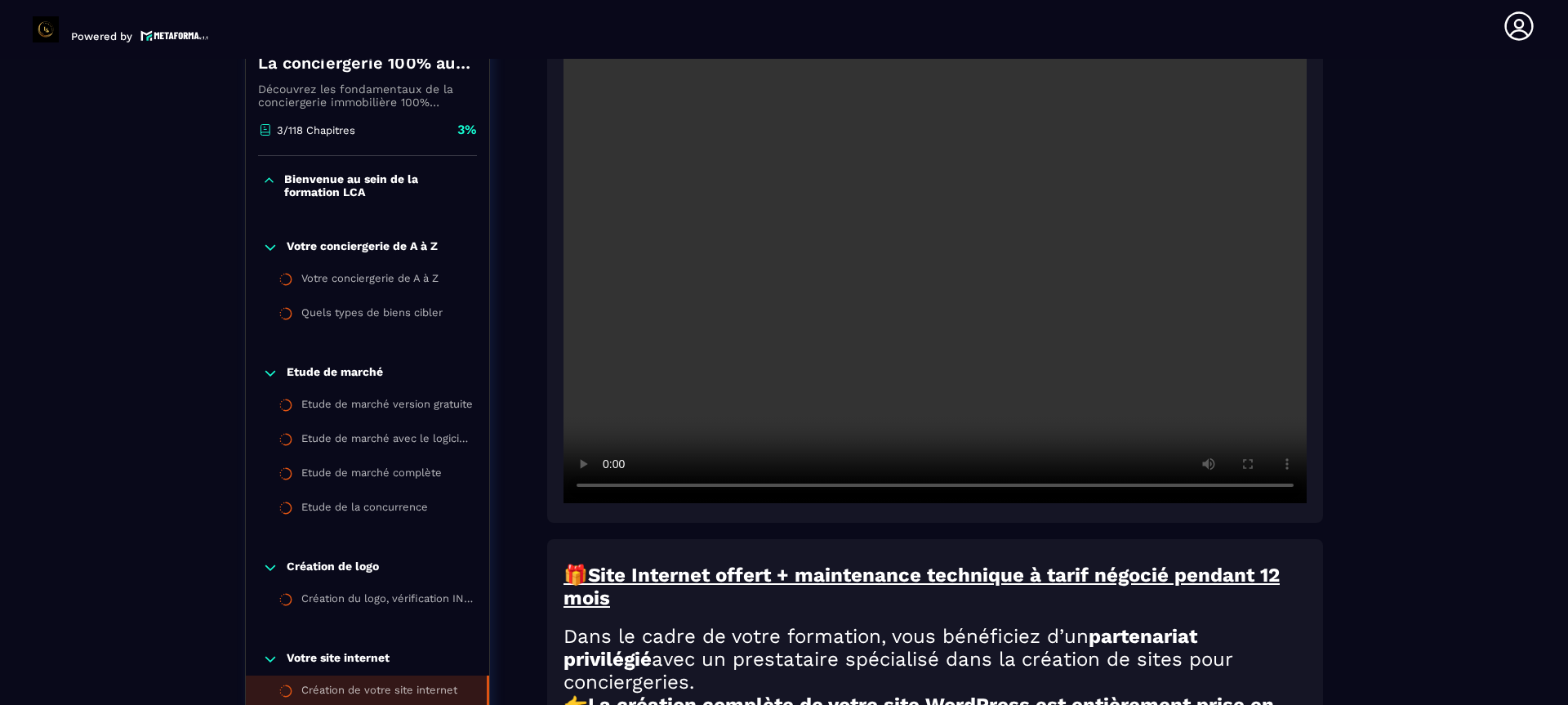
scroll to position [334, 0]
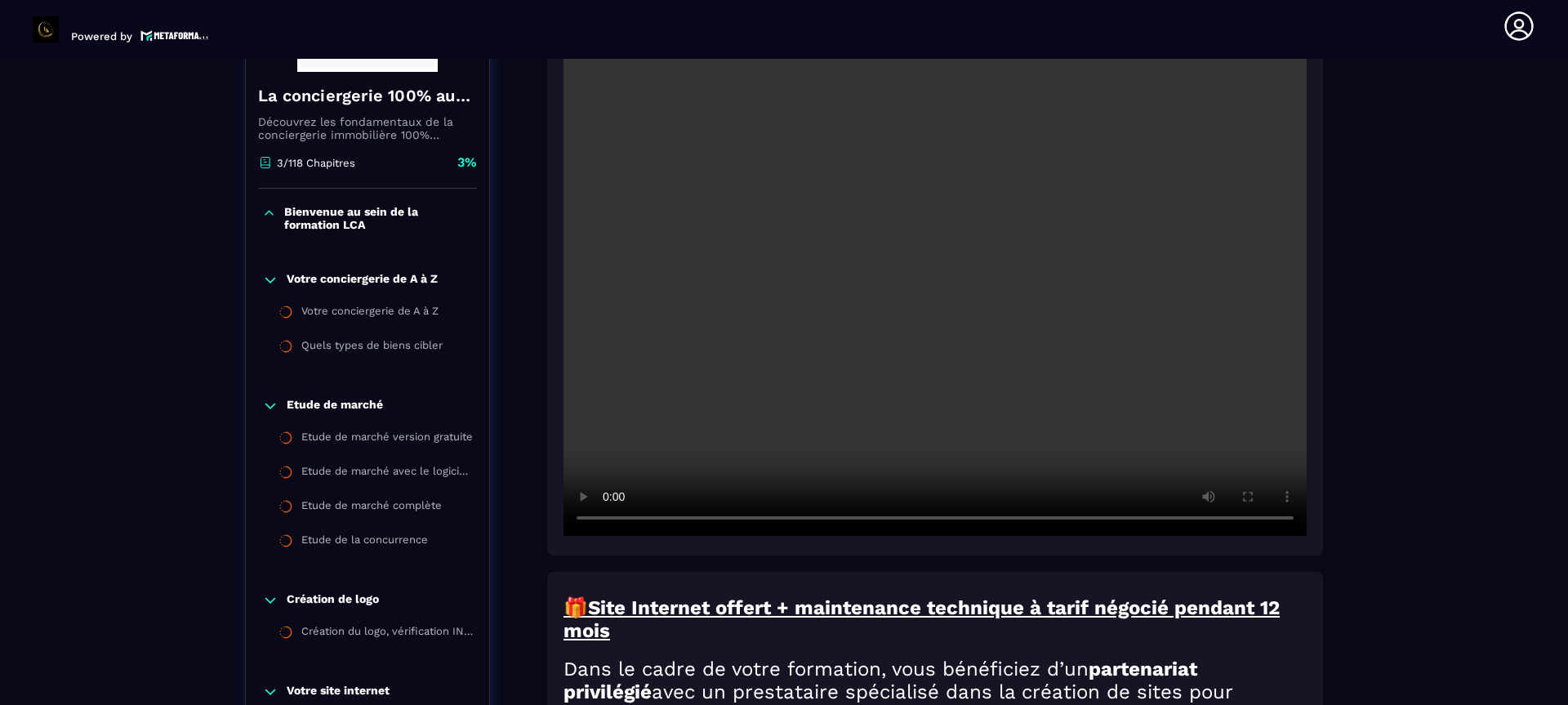
click at [751, 356] on video at bounding box center [935, 287] width 744 height 495
